Goal: Information Seeking & Learning: Learn about a topic

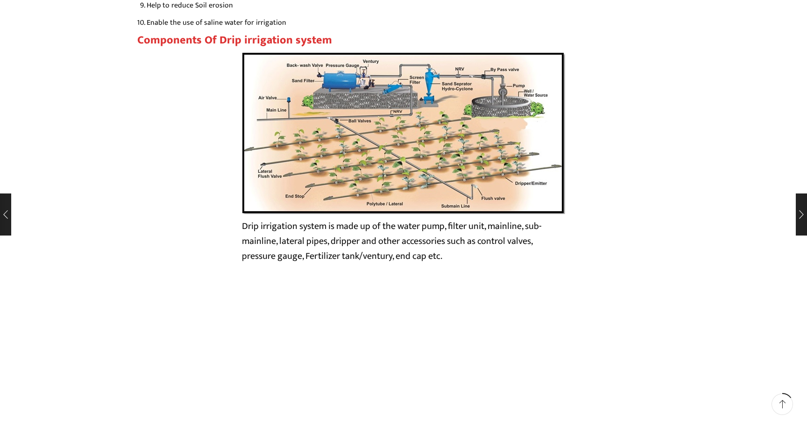
scroll to position [1605, 0]
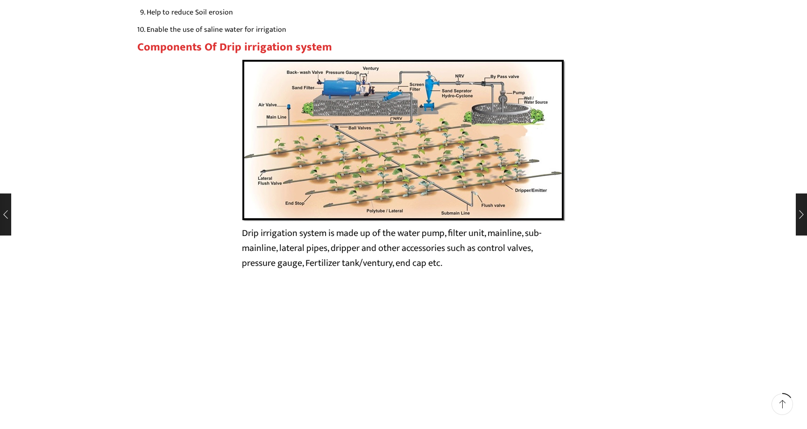
click at [499, 147] on img at bounding box center [403, 140] width 323 height 162
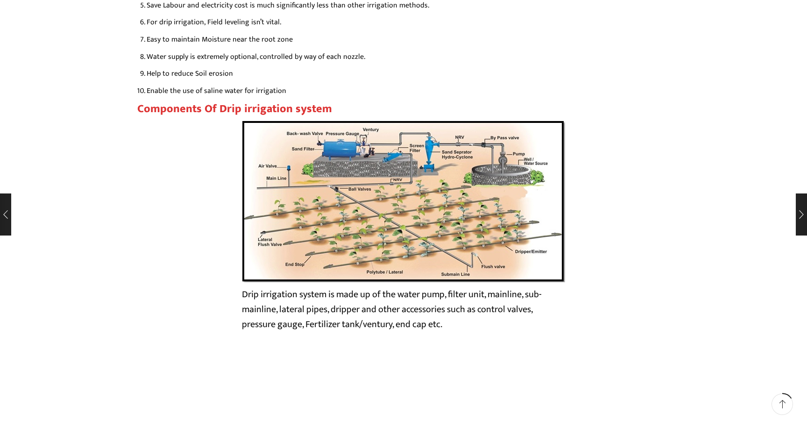
scroll to position [1809, 0]
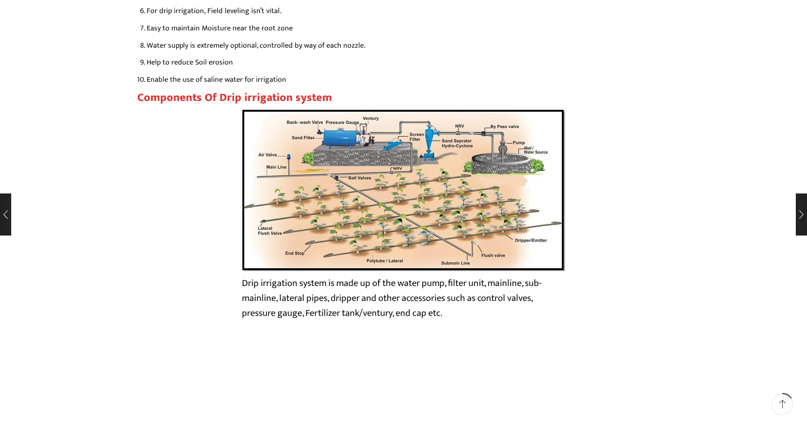
drag, startPoint x: 347, startPoint y: 206, endPoint x: 720, endPoint y: 0, distance: 426.1
